Goal: Check status

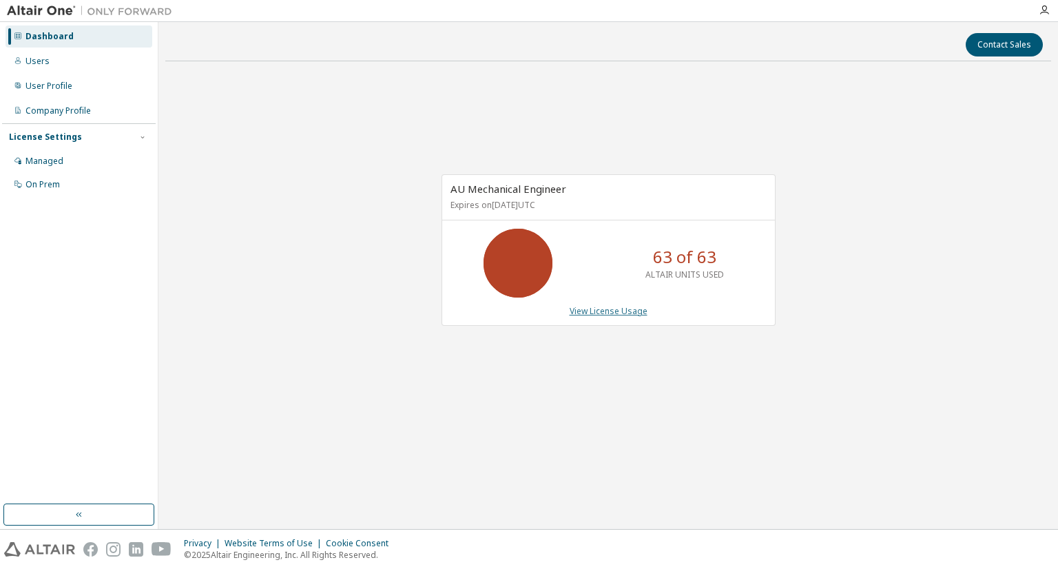
click at [580, 312] on link "View License Usage" at bounding box center [608, 311] width 78 height 12
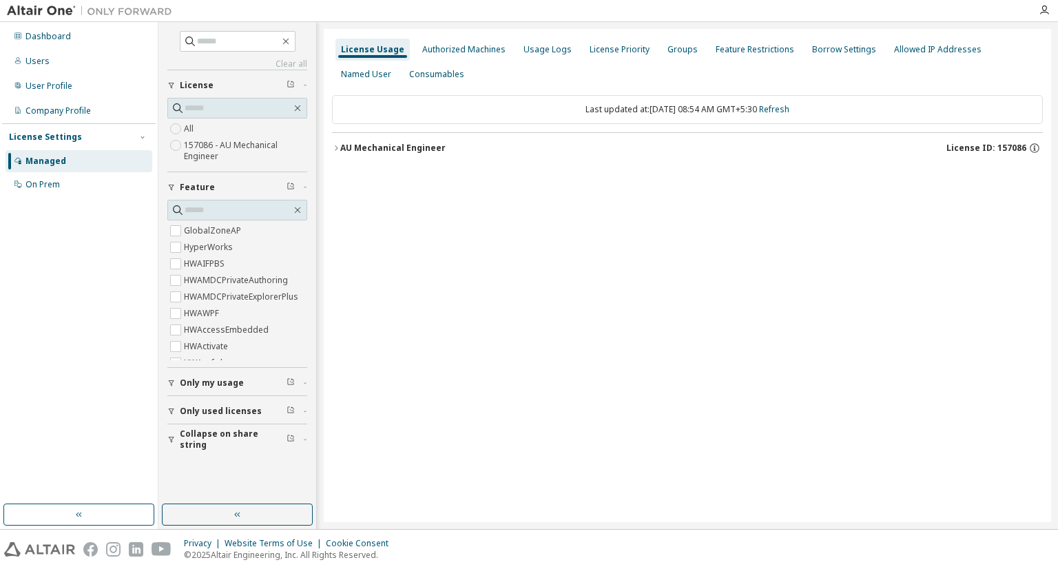
click at [365, 151] on div "AU Mechanical Engineer" at bounding box center [392, 148] width 105 height 11
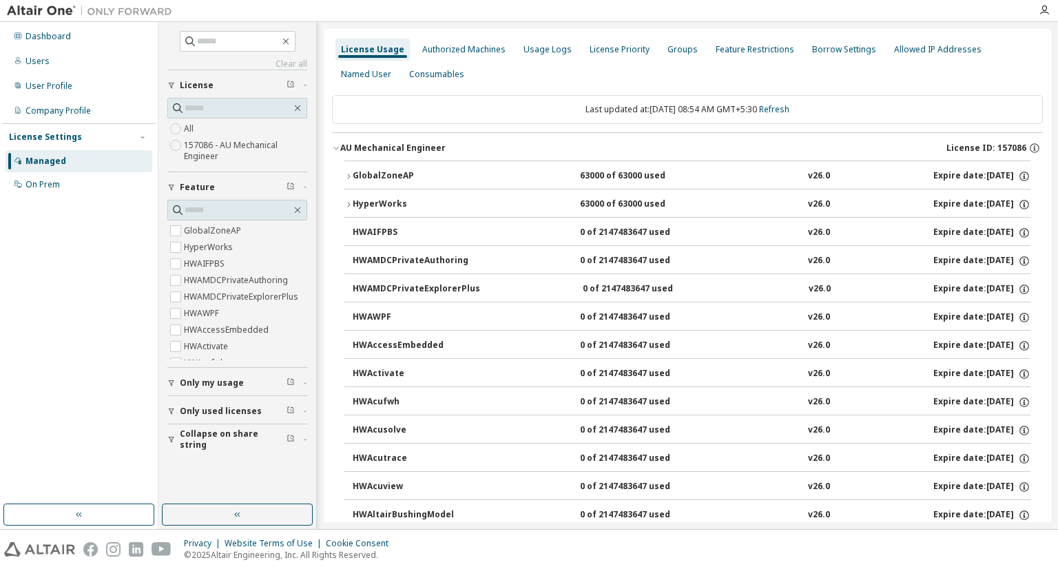
click at [372, 170] on div "GlobalZoneAP" at bounding box center [415, 176] width 124 height 12
